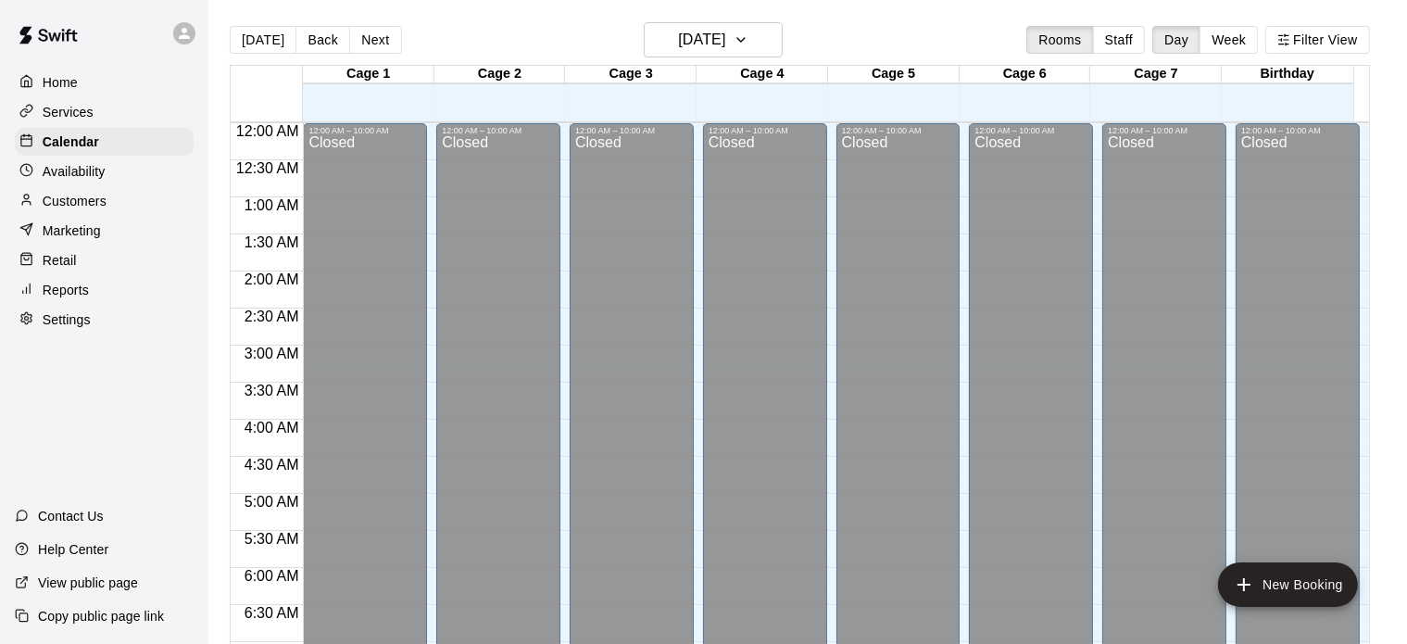
scroll to position [685, 0]
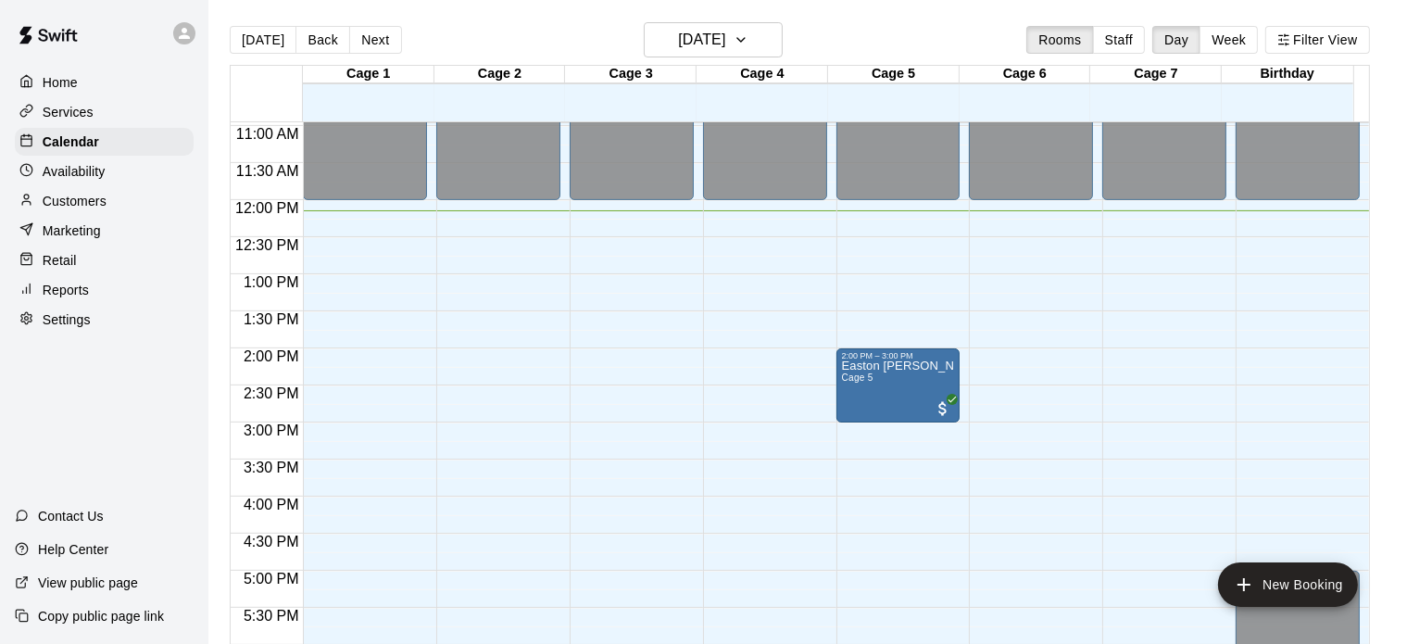
scroll to position [845, 0]
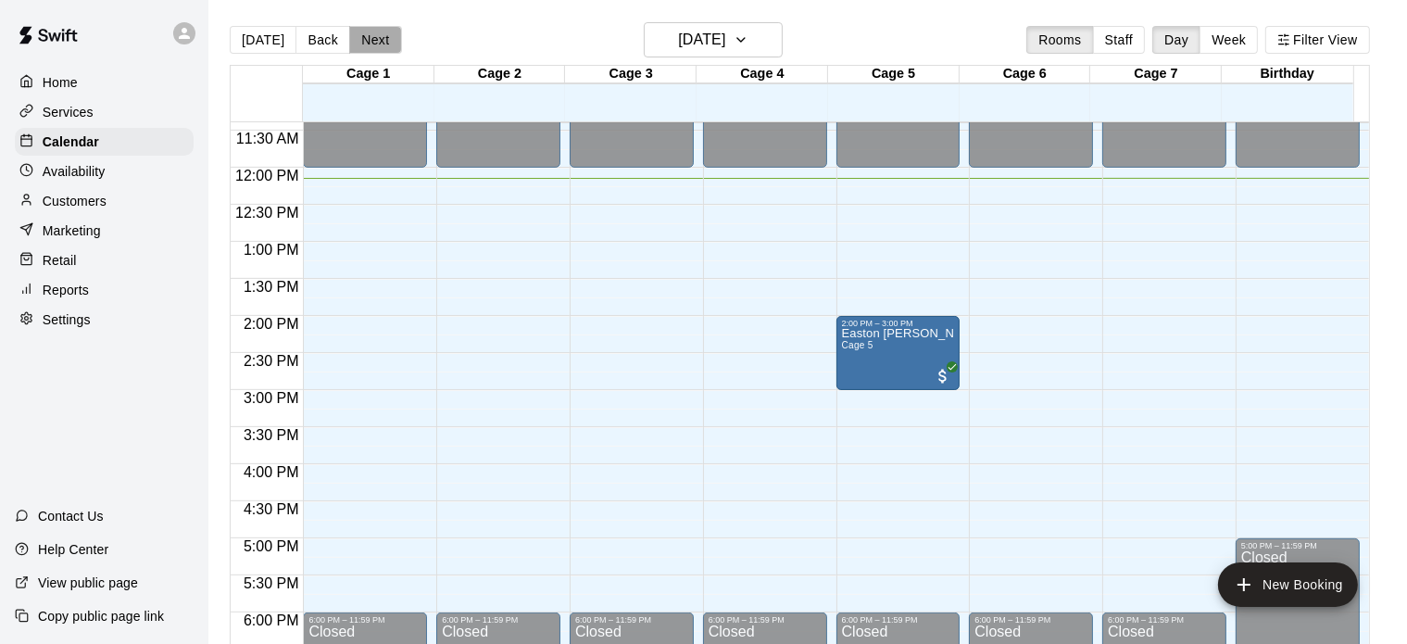
click at [356, 42] on button "Next" at bounding box center [375, 40] width 52 height 28
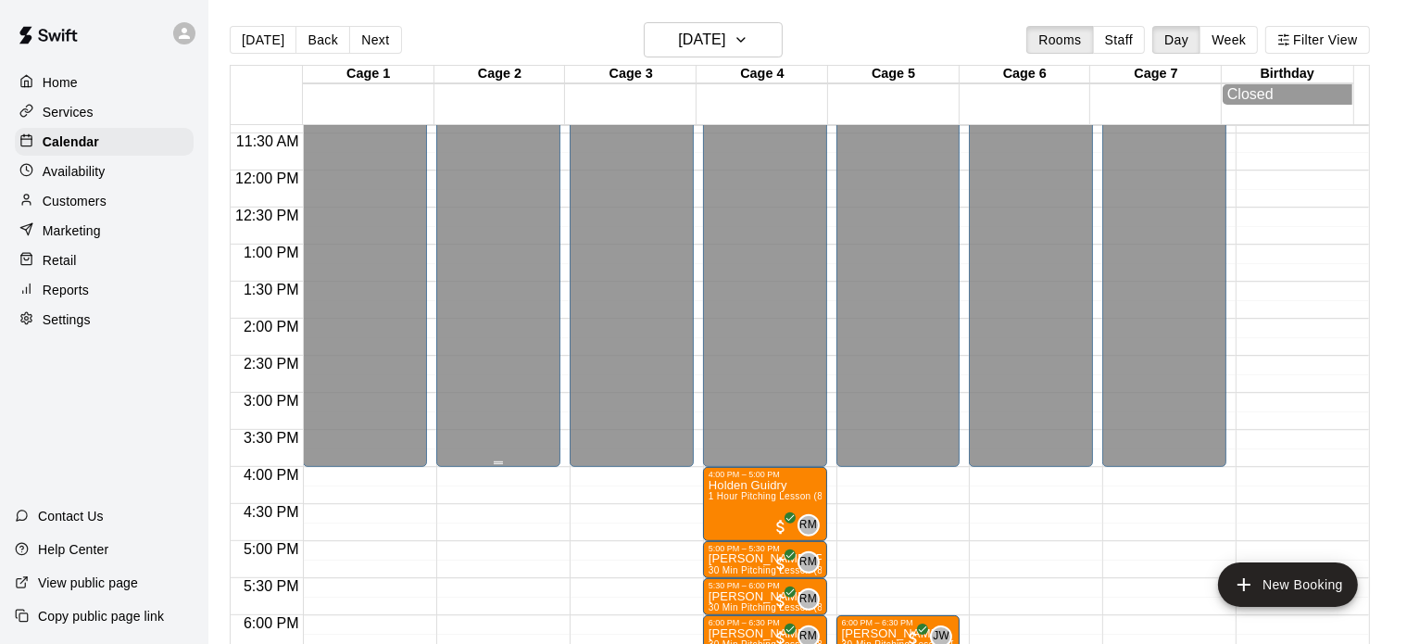
scroll to position [1078, 0]
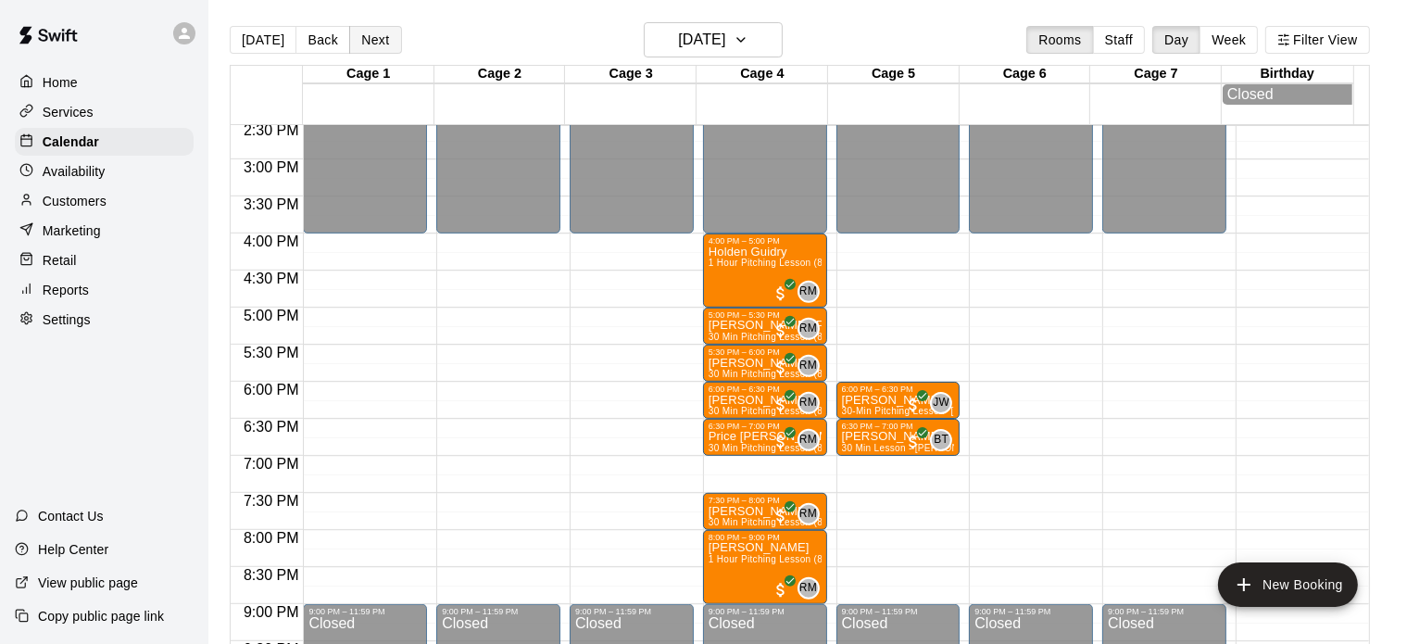
click at [382, 40] on button "Next" at bounding box center [375, 40] width 52 height 28
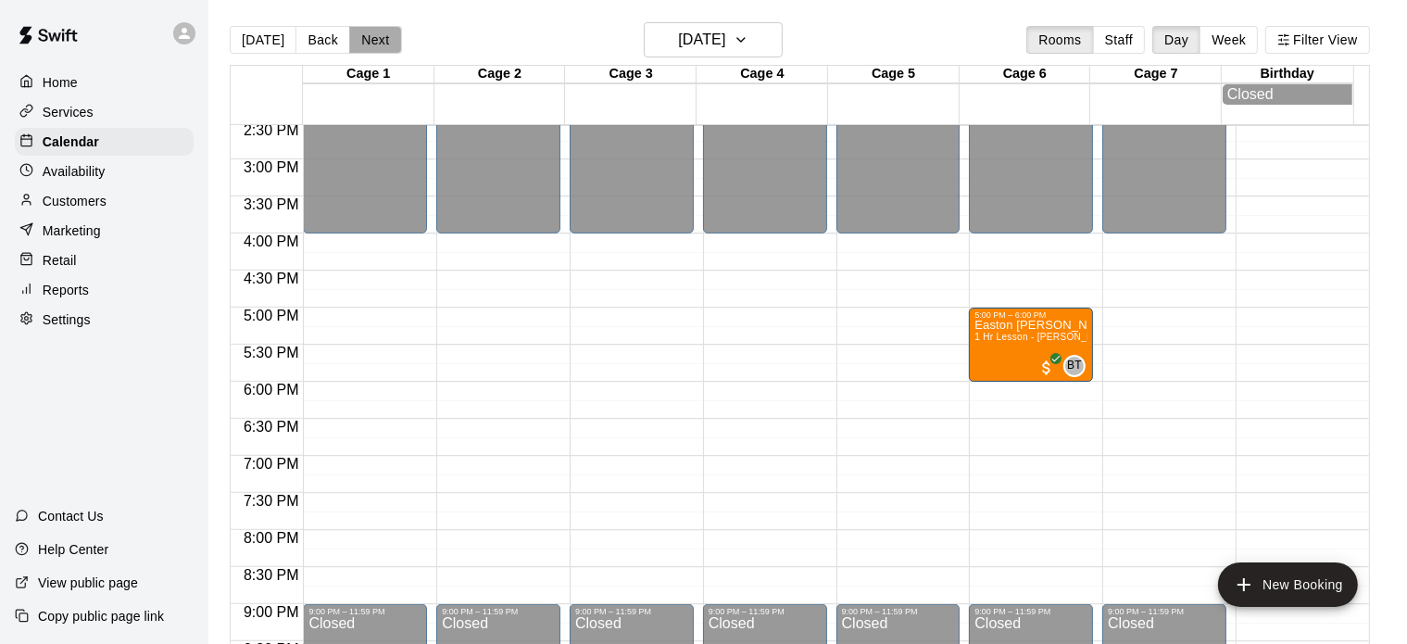
click at [382, 40] on button "Next" at bounding box center [375, 40] width 52 height 28
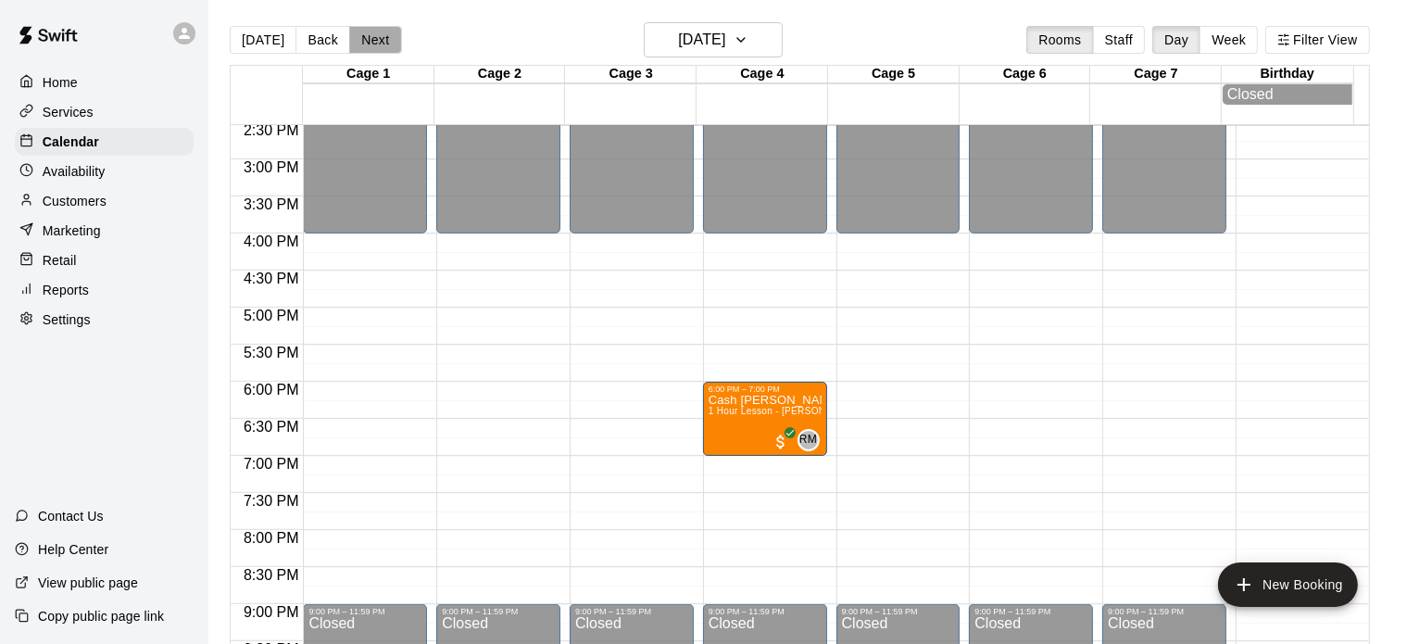
click at [382, 40] on button "Next" at bounding box center [375, 40] width 52 height 28
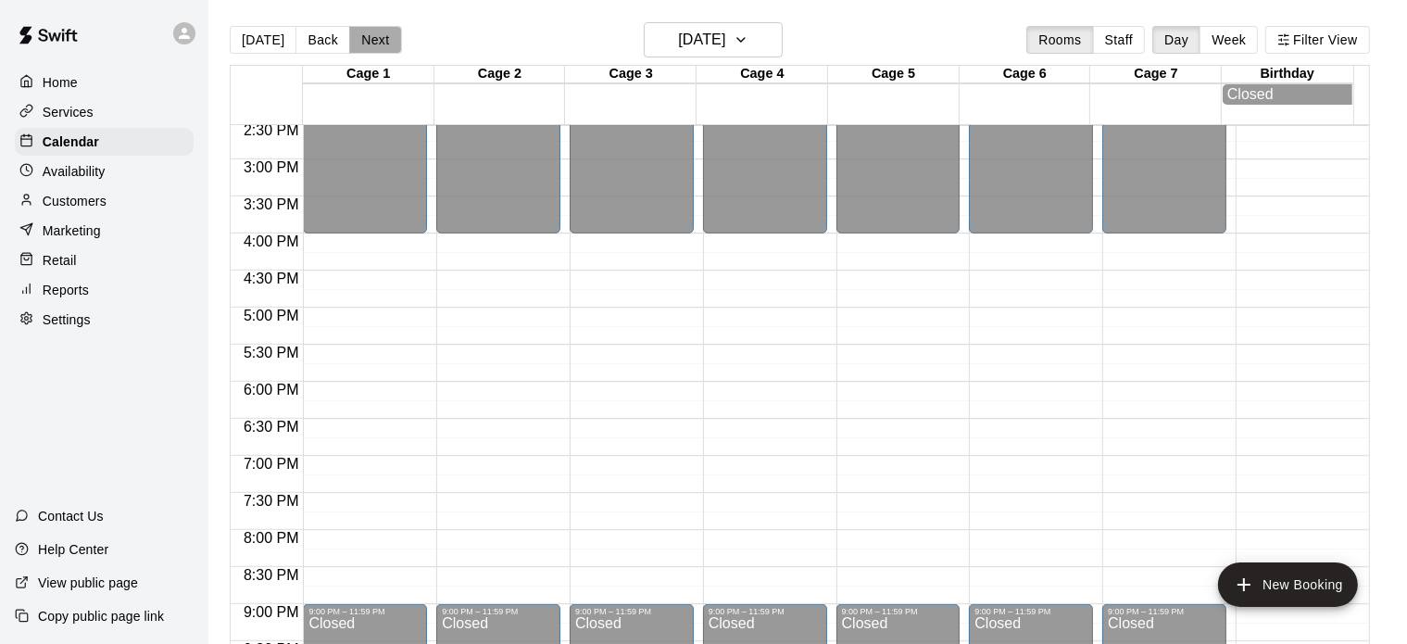
click at [382, 40] on button "Next" at bounding box center [375, 40] width 52 height 28
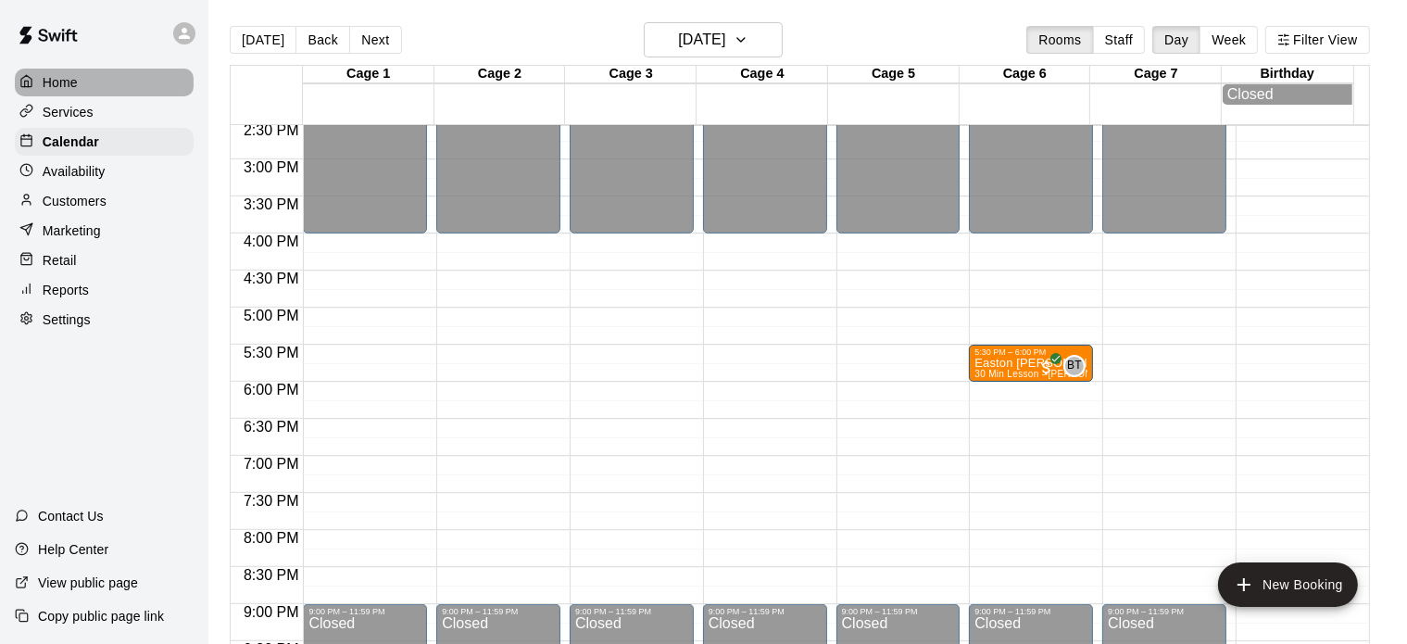
click at [81, 82] on div "Home" at bounding box center [104, 83] width 179 height 28
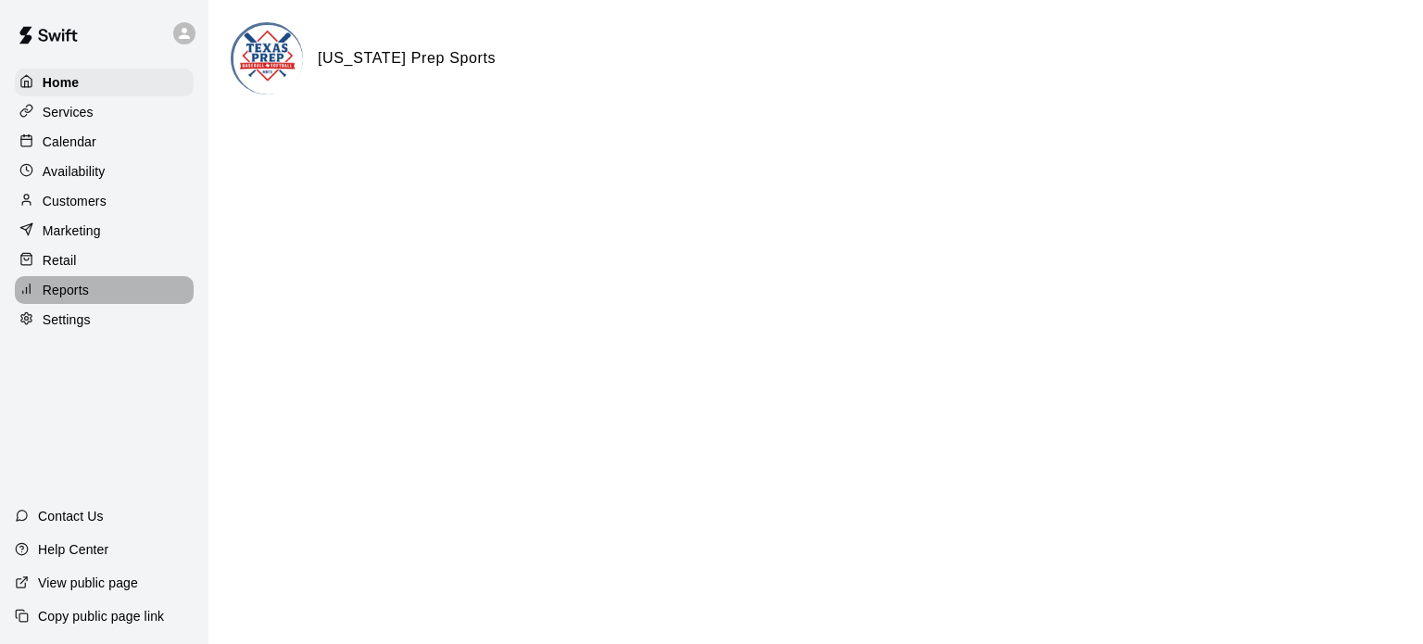
click at [57, 299] on p "Reports" at bounding box center [66, 290] width 46 height 19
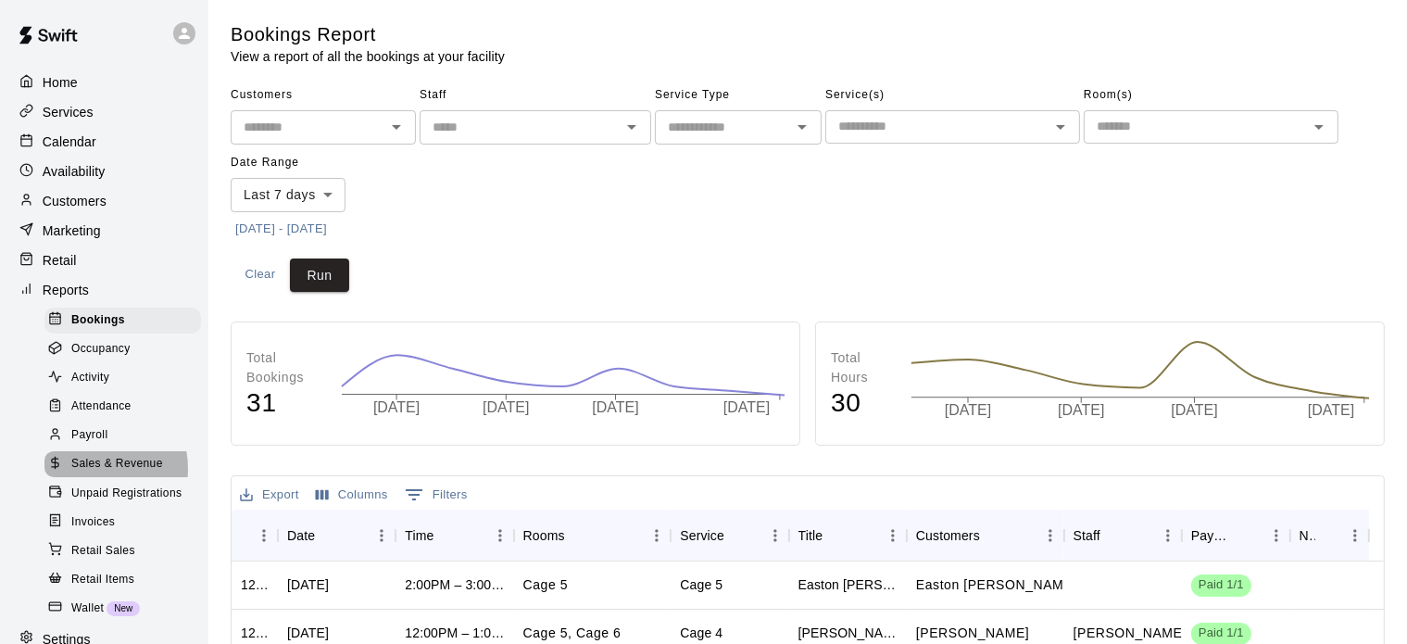
click at [95, 473] on span "Sales & Revenue" at bounding box center [117, 464] width 92 height 19
